Goal: Task Accomplishment & Management: Manage account settings

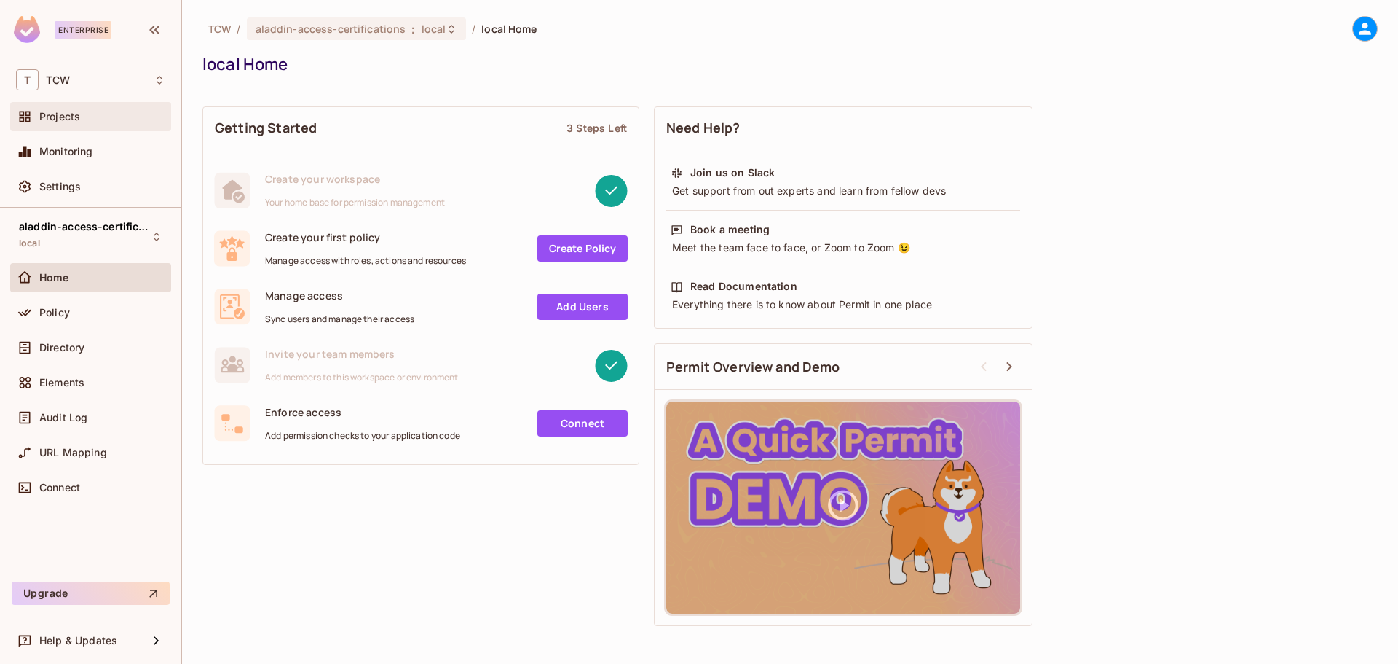
click at [63, 118] on span "Projects" at bounding box center [59, 117] width 41 height 12
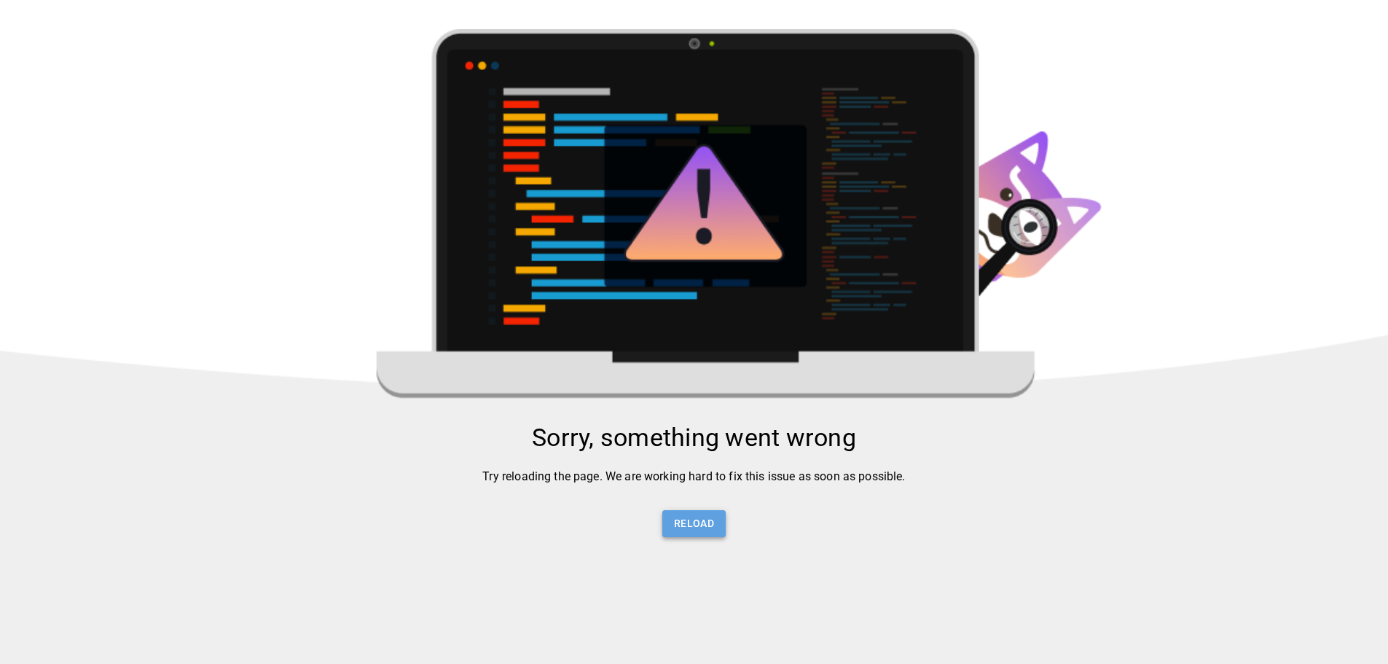
click at [686, 537] on button "Reload" at bounding box center [693, 523] width 63 height 27
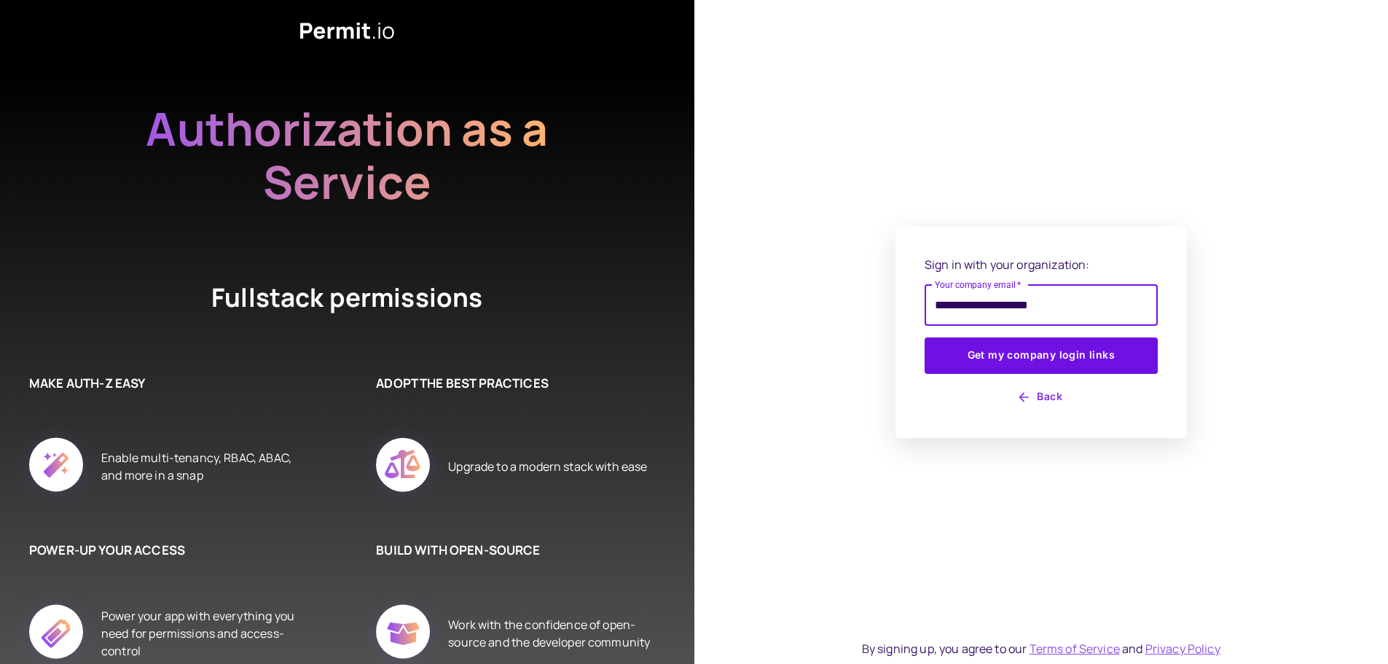
type input "**********"
click at [924, 337] on button "Get my company login links" at bounding box center [1040, 355] width 233 height 36
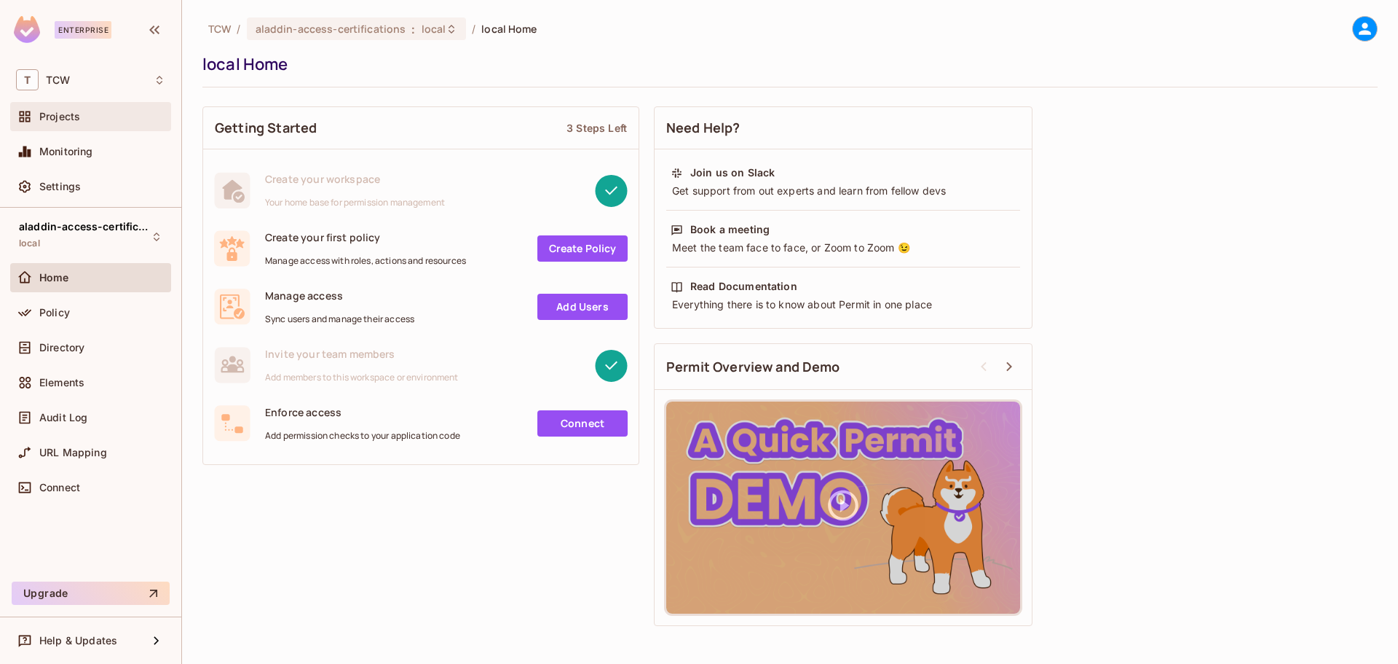
click at [66, 114] on span "Projects" at bounding box center [59, 117] width 41 height 12
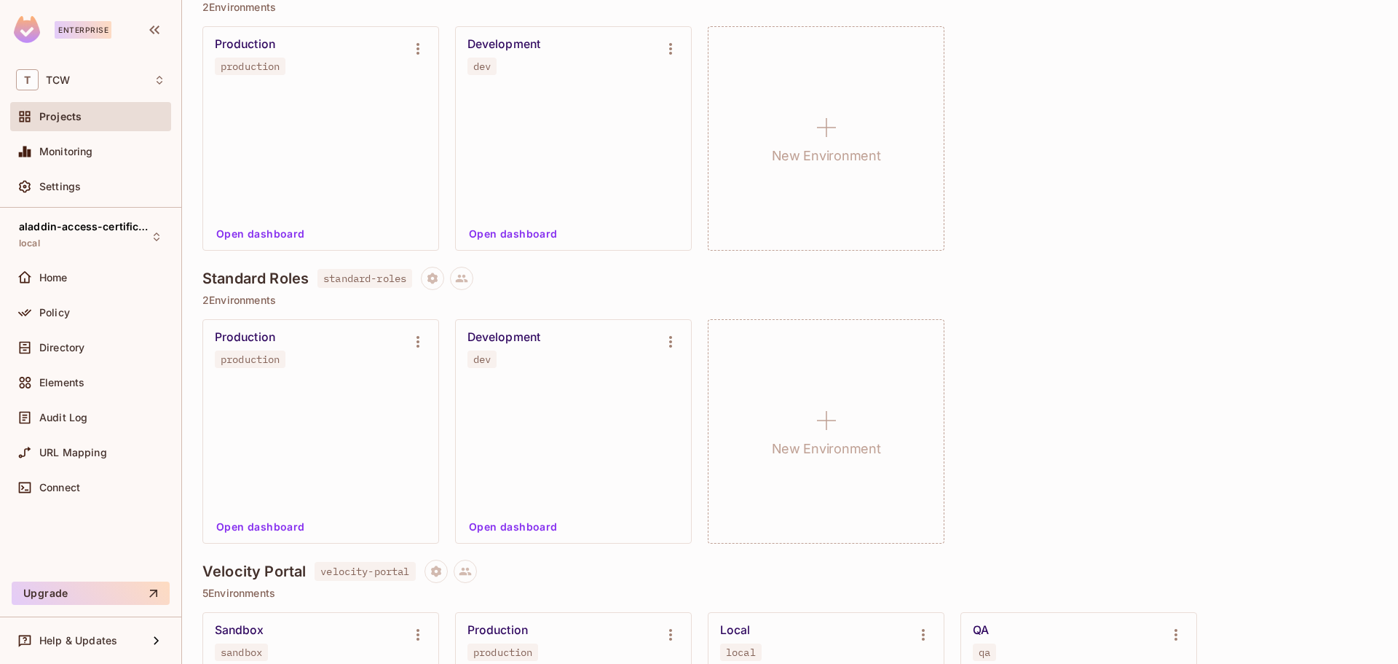
scroll to position [2549, 0]
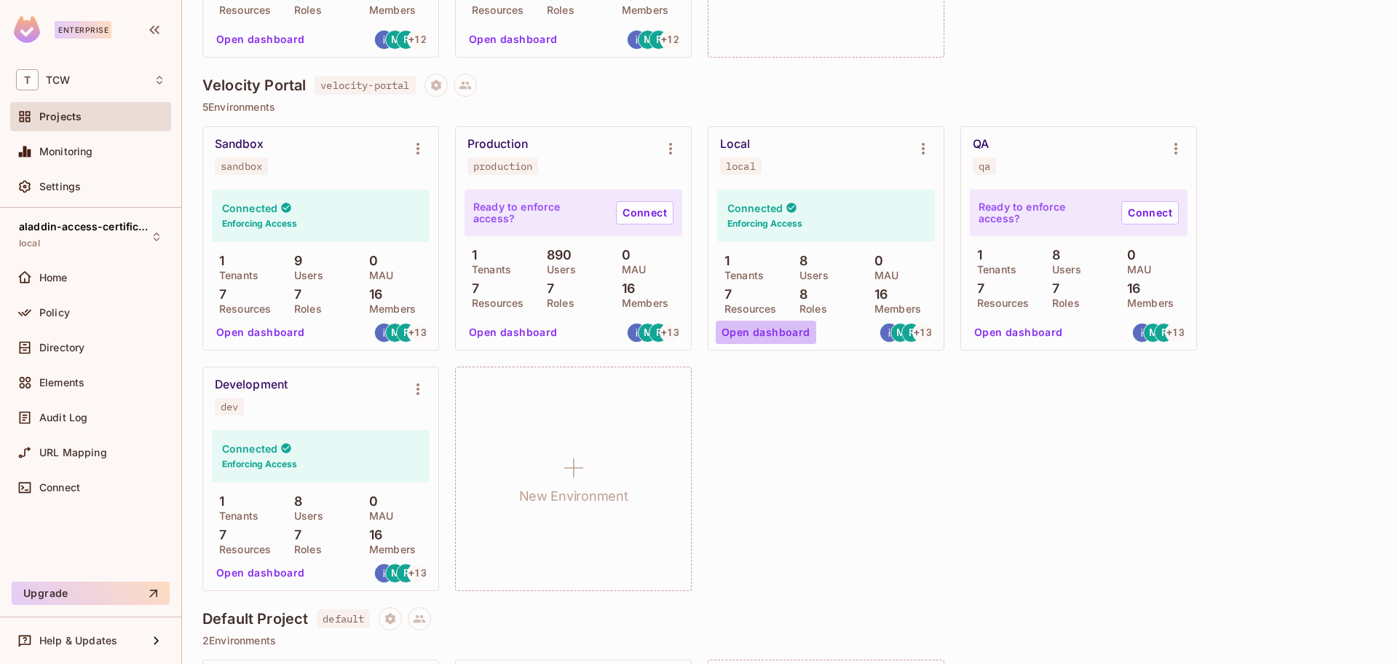
click at [774, 331] on button "Open dashboard" at bounding box center [766, 331] width 101 height 23
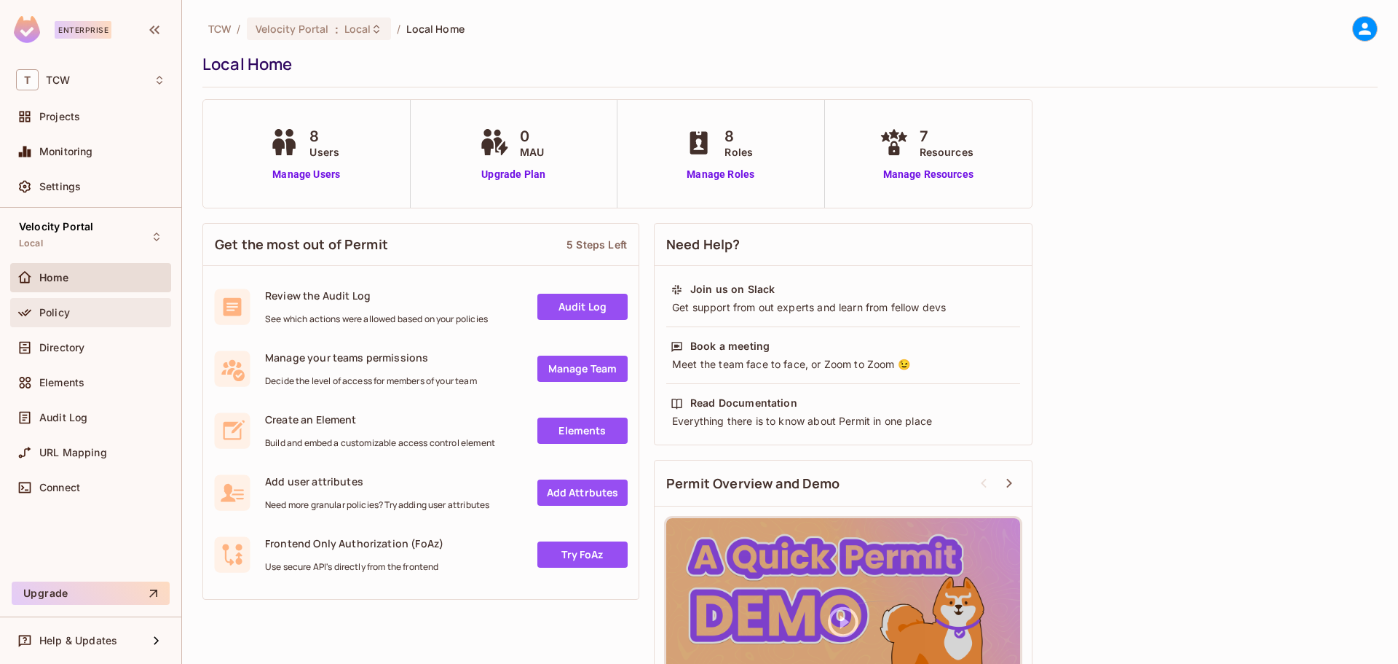
click at [54, 308] on span "Policy" at bounding box center [54, 313] width 31 height 12
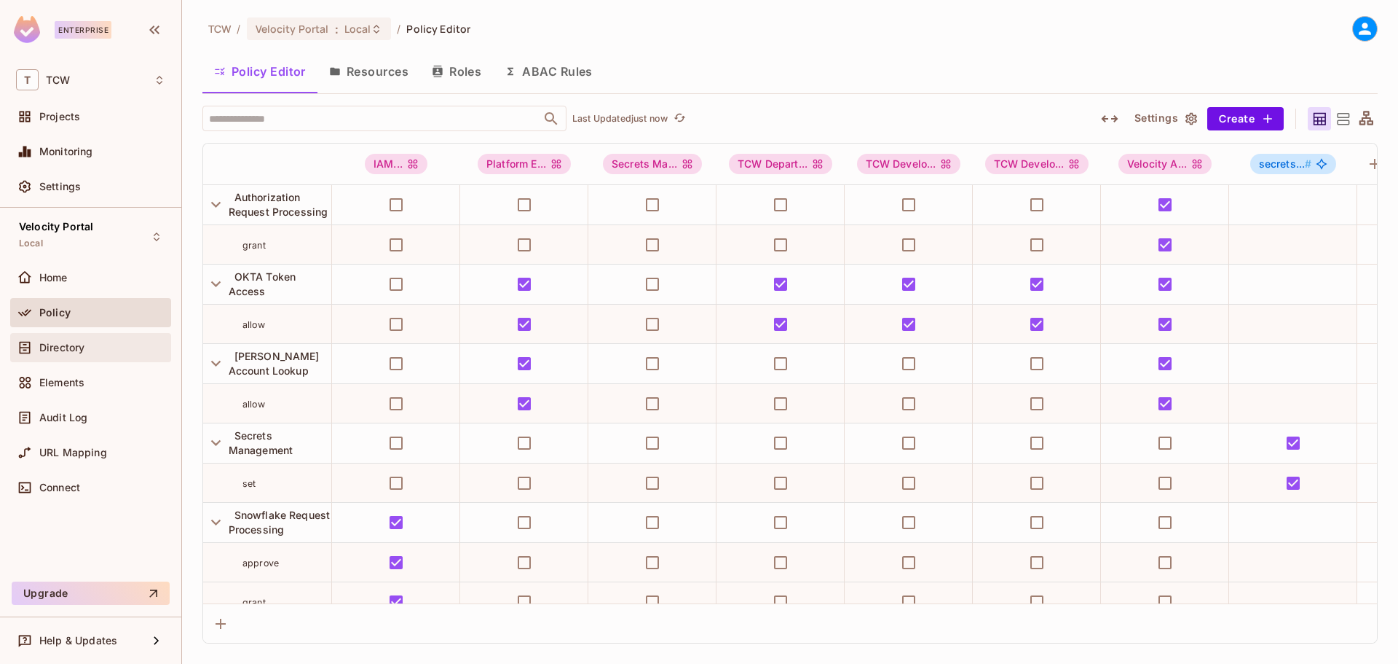
click at [102, 349] on div "Directory" at bounding box center [102, 348] width 126 height 12
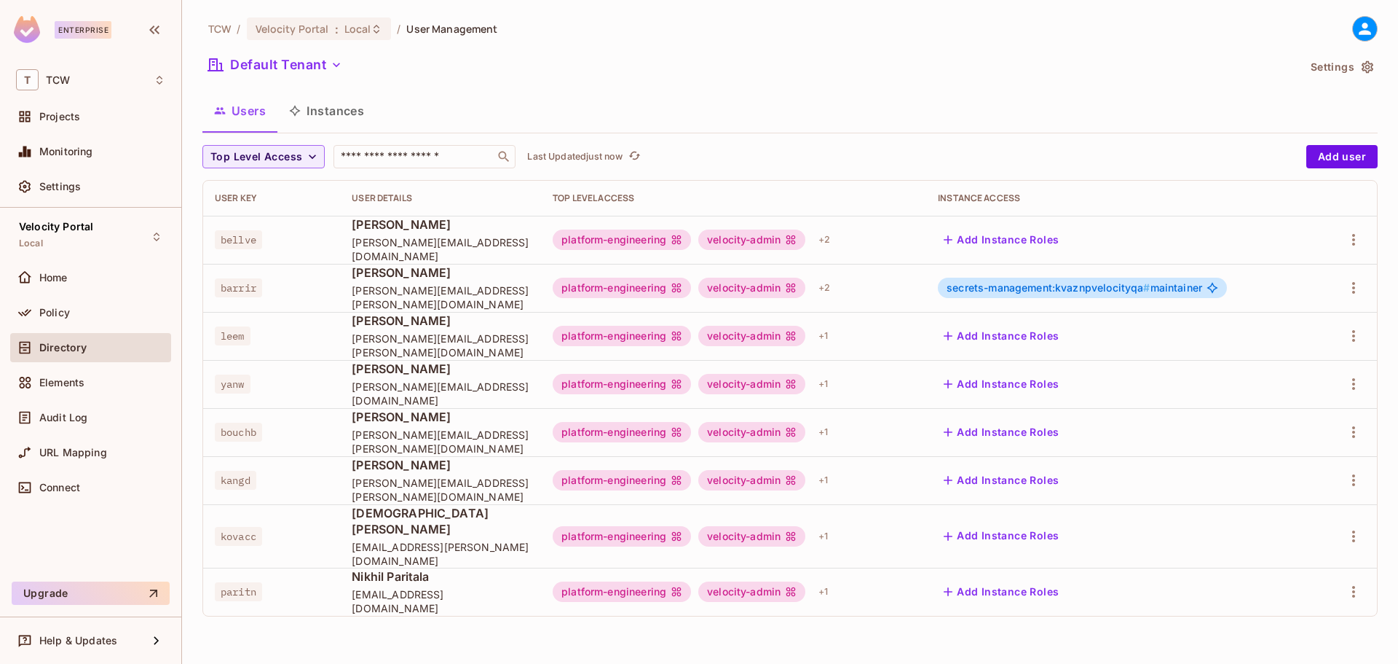
click at [342, 106] on button "Instances" at bounding box center [327, 111] width 98 height 36
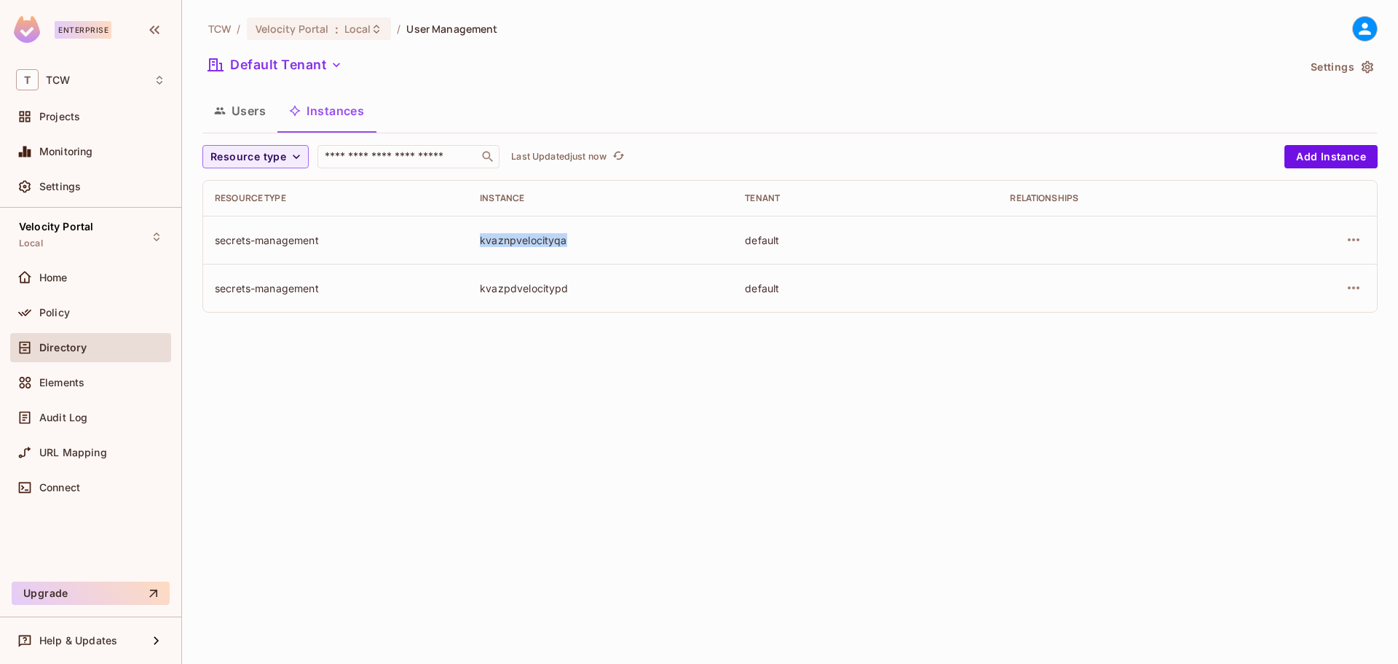
drag, startPoint x: 476, startPoint y: 240, endPoint x: 575, endPoint y: 245, distance: 99.2
click at [575, 245] on td "kvaznpvelocityqa" at bounding box center [600, 240] width 265 height 48
drag, startPoint x: 481, startPoint y: 290, endPoint x: 570, endPoint y: 292, distance: 89.6
click at [570, 292] on div "kvazpdvelocitypd" at bounding box center [601, 288] width 242 height 14
click at [82, 310] on div "Policy" at bounding box center [102, 313] width 126 height 12
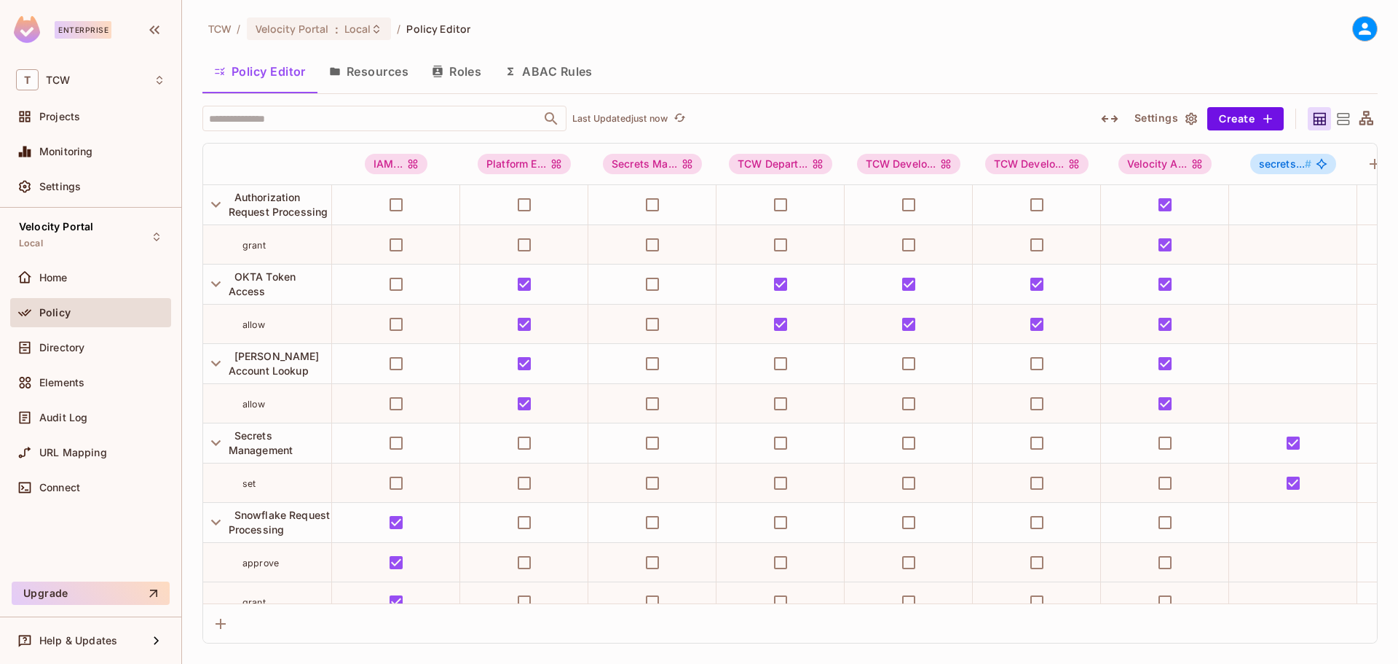
click at [370, 72] on button "Resources" at bounding box center [369, 71] width 103 height 36
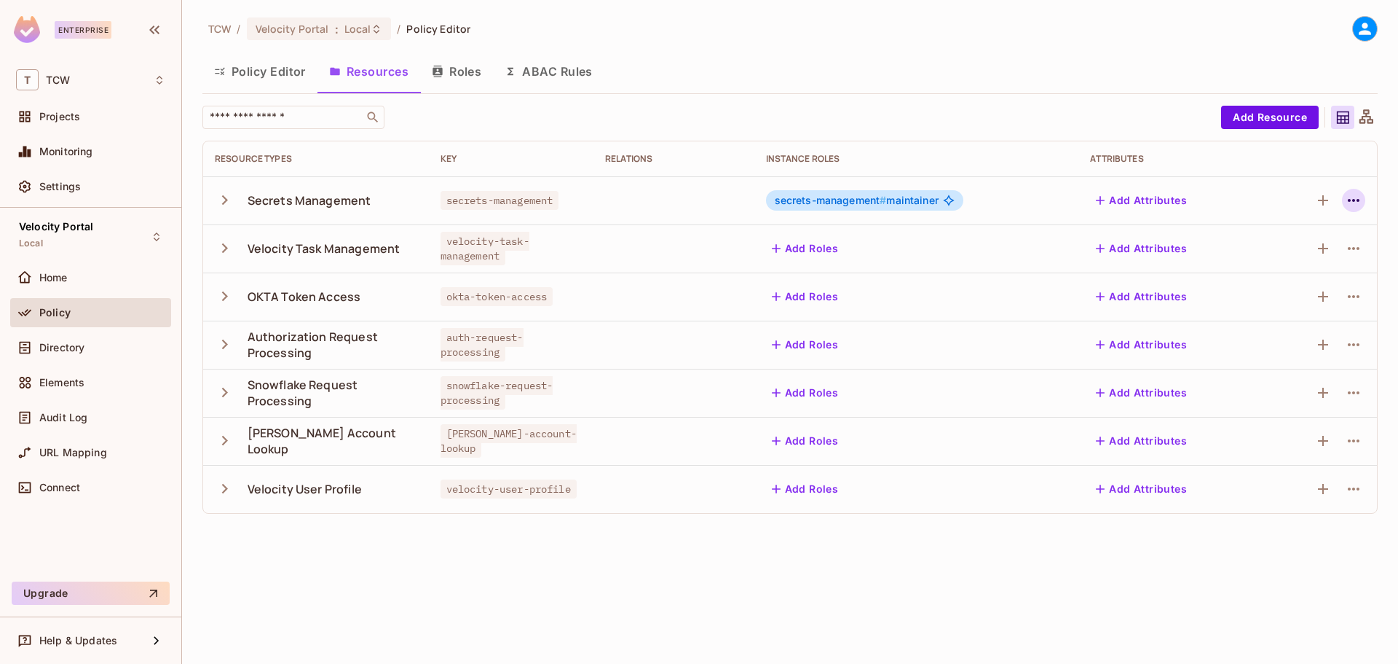
click at [1353, 208] on icon "button" at bounding box center [1353, 200] width 17 height 17
click at [1296, 249] on span "Edit Resource" at bounding box center [1281, 257] width 77 height 23
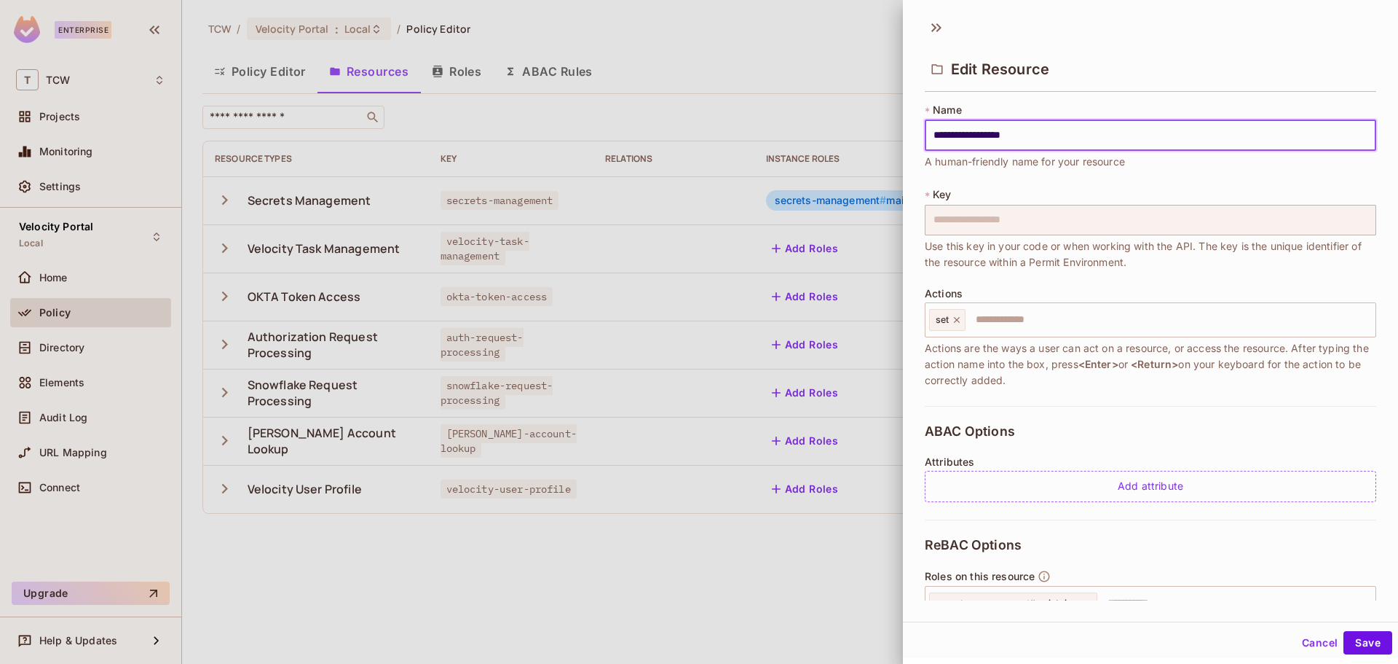
click at [873, 46] on div at bounding box center [699, 332] width 1398 height 664
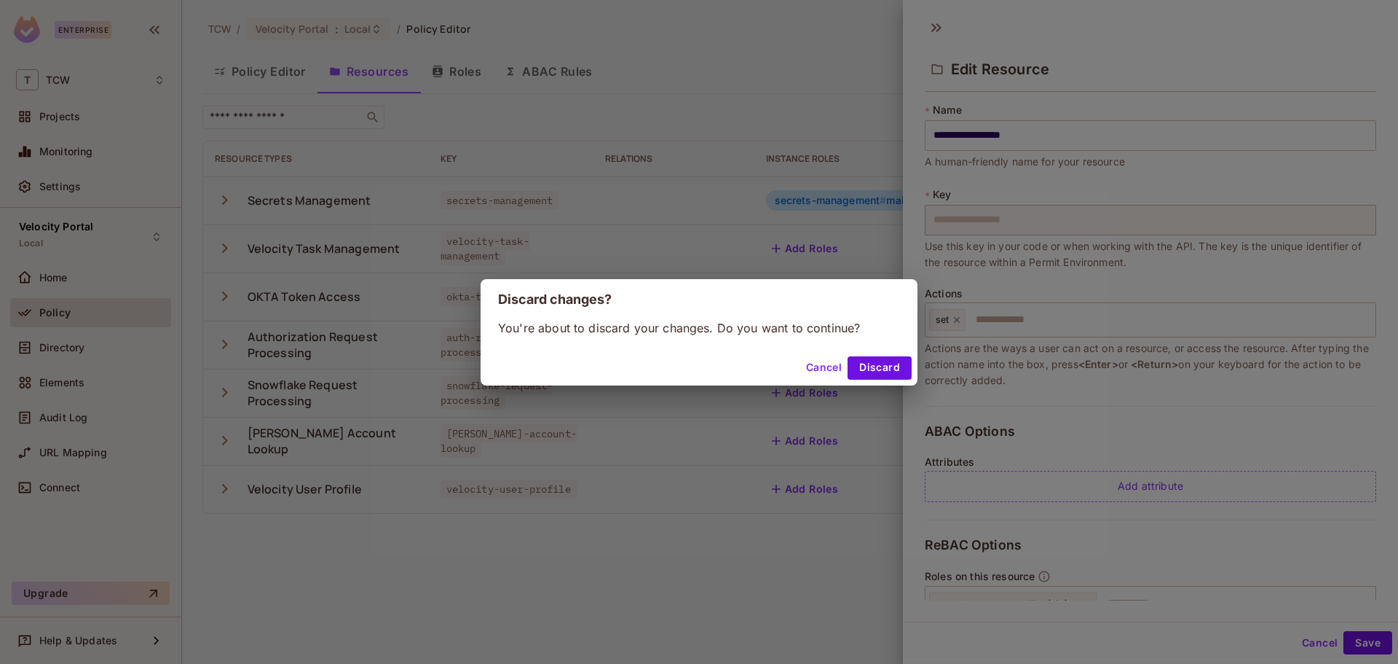
click at [827, 366] on button "Cancel" at bounding box center [823, 367] width 47 height 23
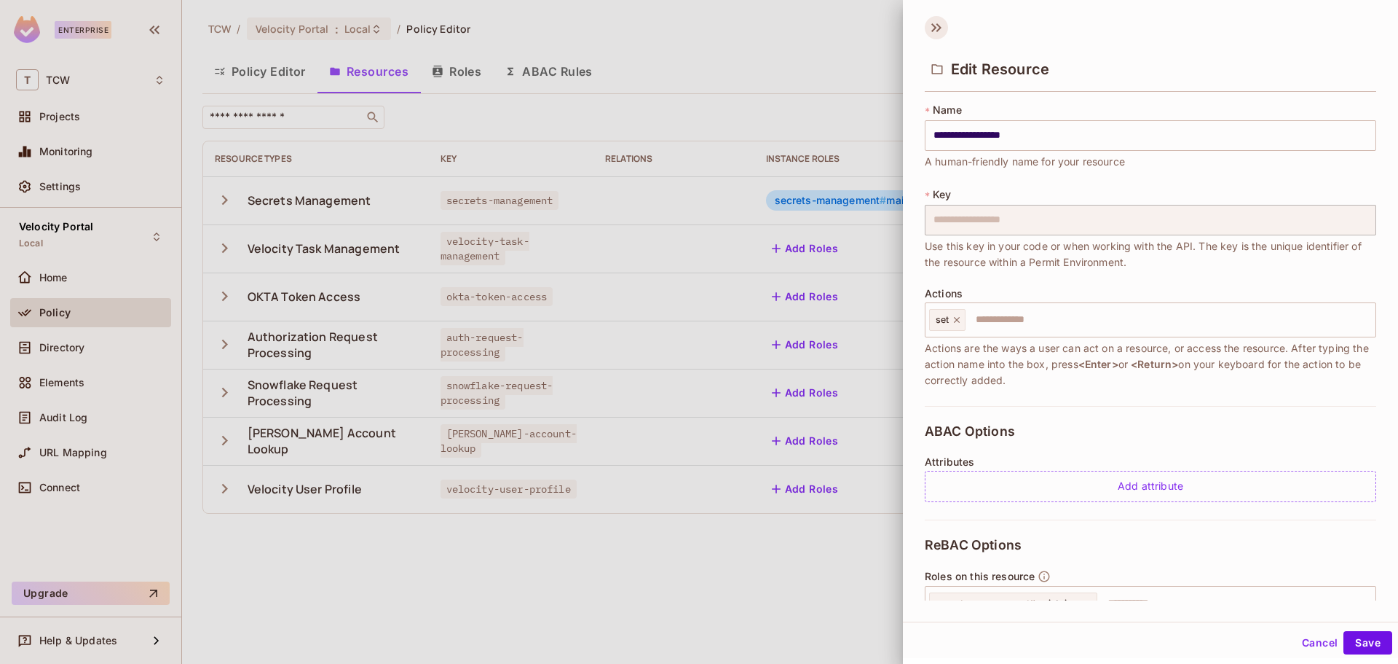
click at [942, 25] on icon at bounding box center [936, 27] width 23 height 23
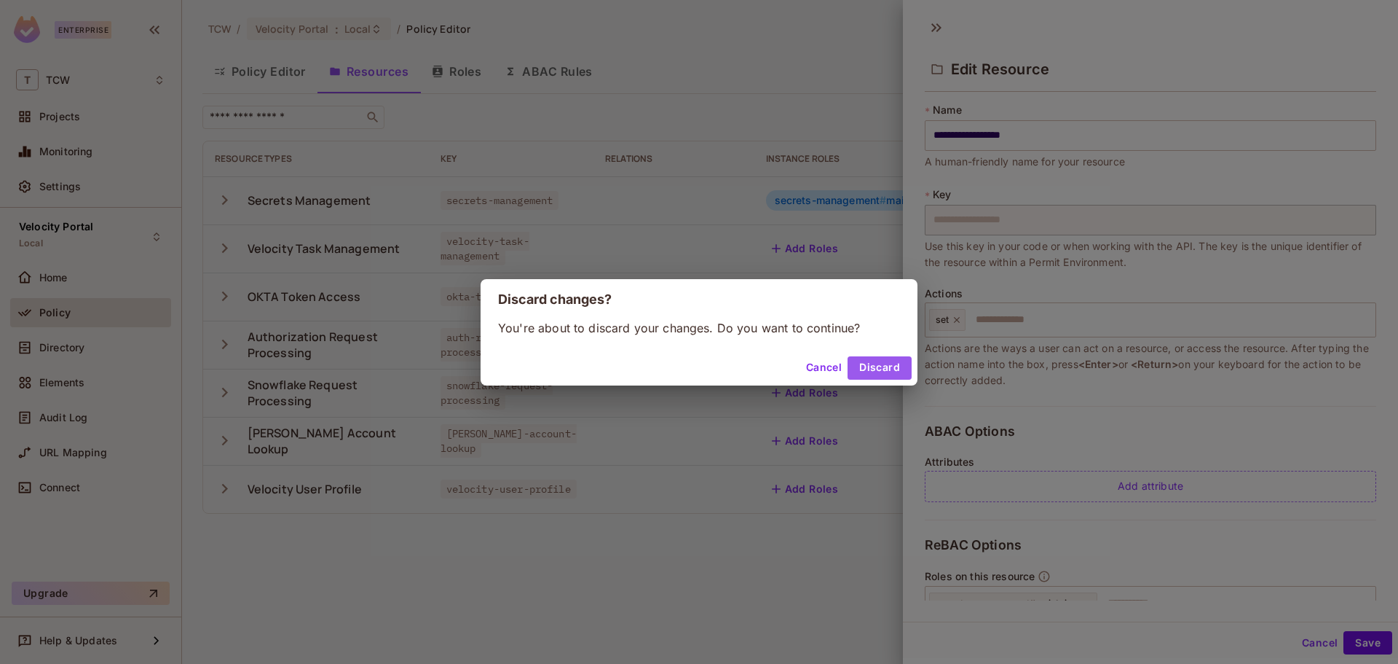
click at [875, 373] on button "Discard" at bounding box center [880, 367] width 64 height 23
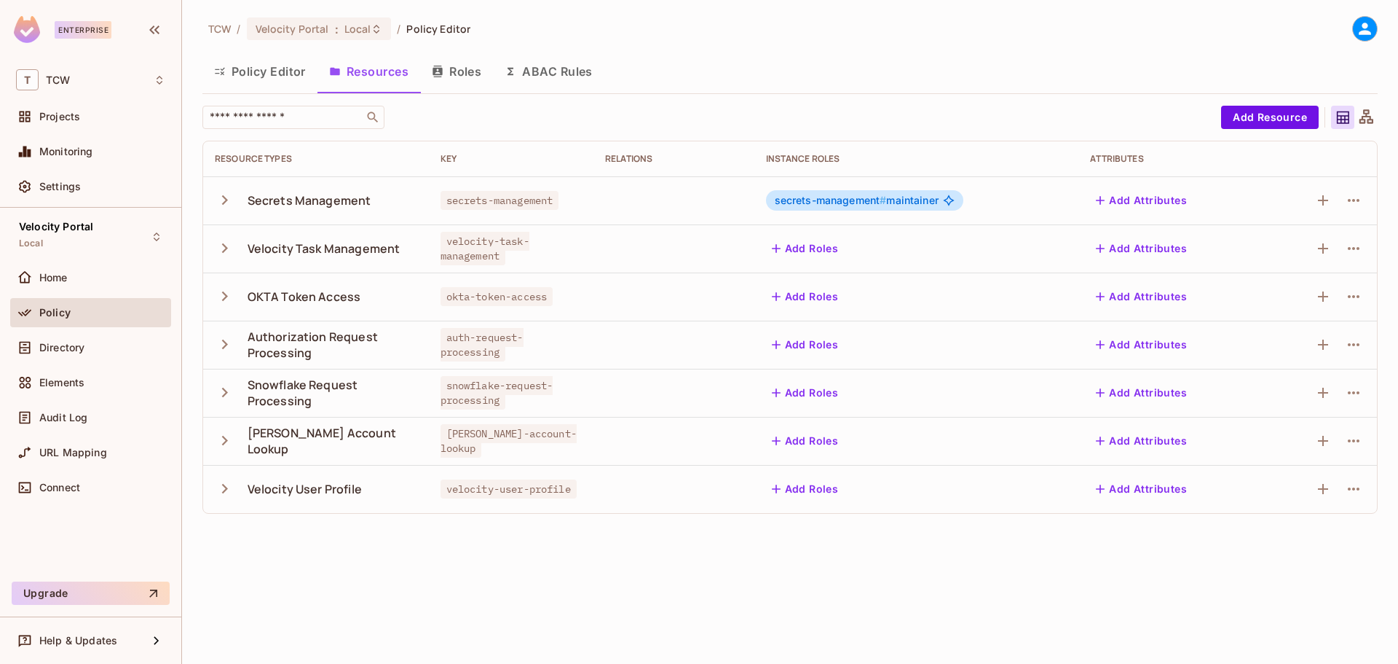
click at [223, 199] on icon "button" at bounding box center [225, 200] width 20 height 20
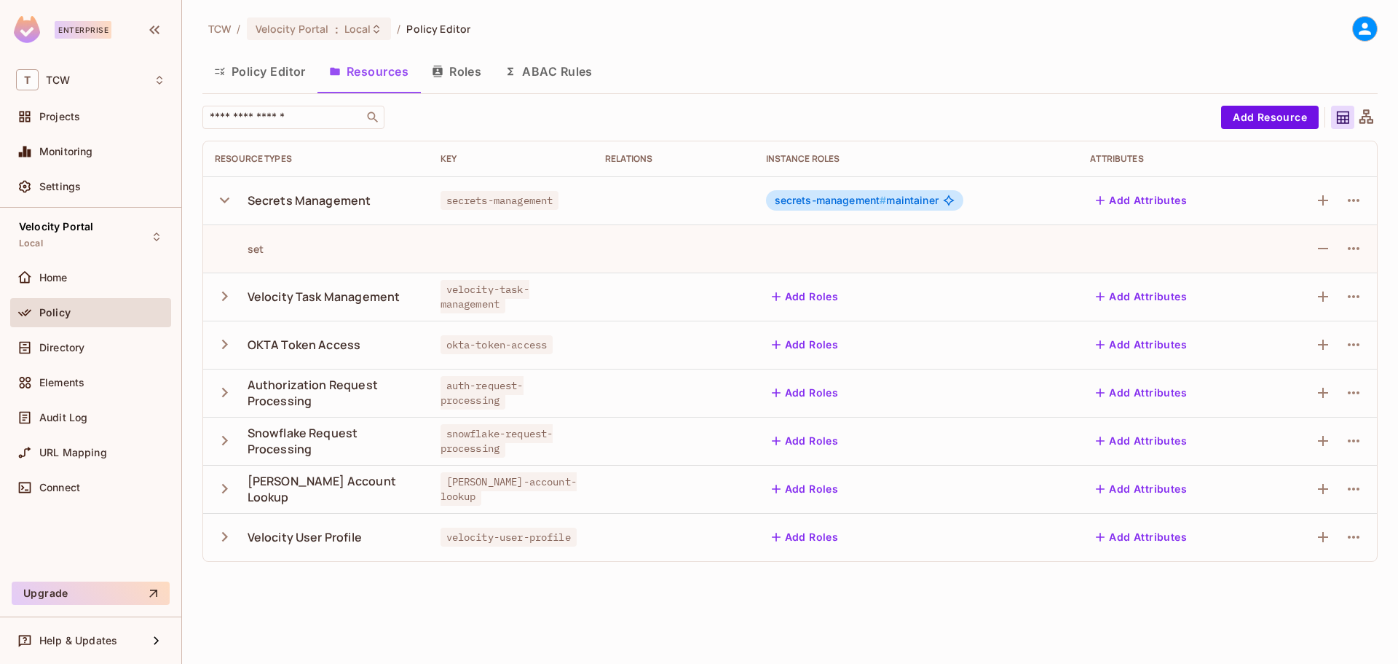
click at [223, 202] on icon "button" at bounding box center [225, 200] width 20 height 20
